Goal: Task Accomplishment & Management: Use online tool/utility

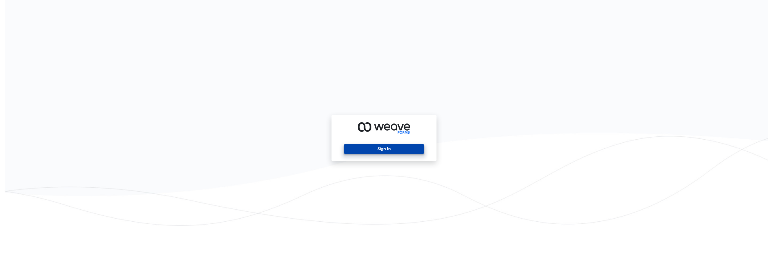
click at [386, 150] on button "Sign In" at bounding box center [384, 149] width 80 height 10
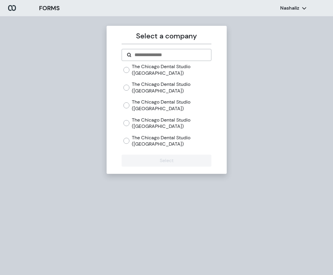
click at [137, 125] on label "The Chicago Dental Studio ([GEOGRAPHIC_DATA])" at bounding box center [171, 123] width 79 height 13
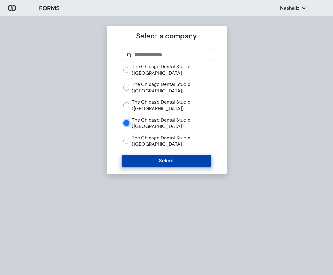
click at [153, 163] on button "Select" at bounding box center [166, 160] width 90 height 12
